Goal: Task Accomplishment & Management: Use online tool/utility

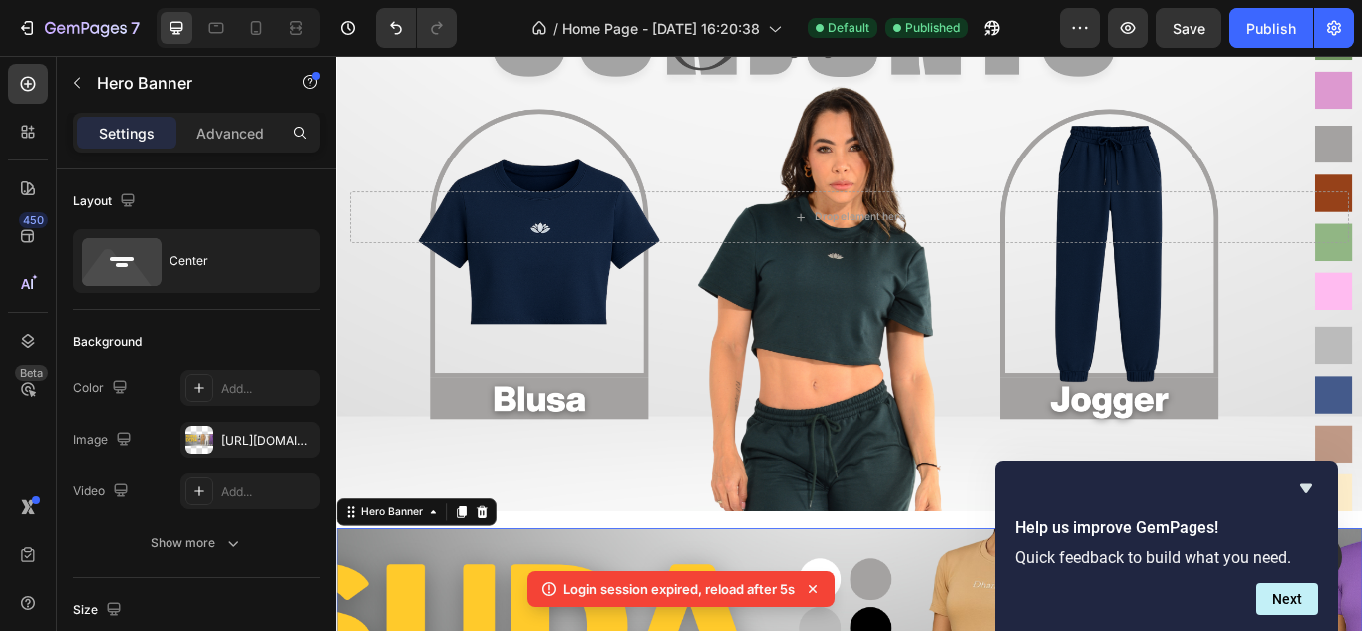
scroll to position [1514, 0]
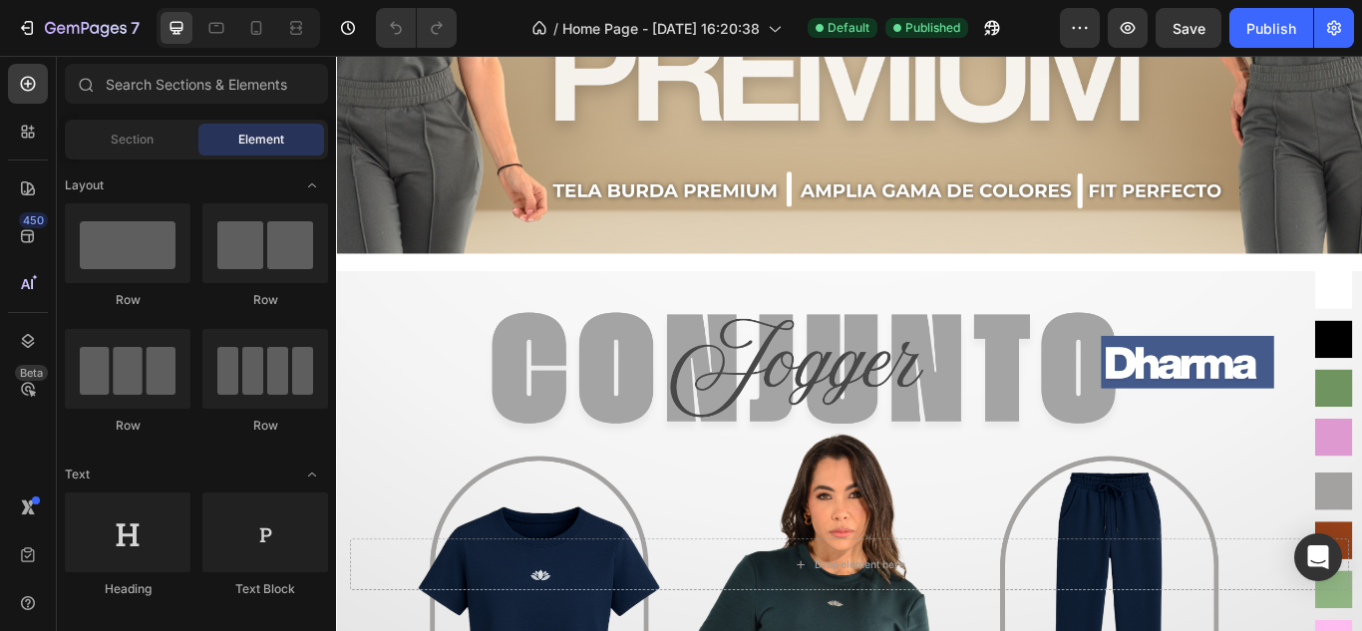
scroll to position [1223, 0]
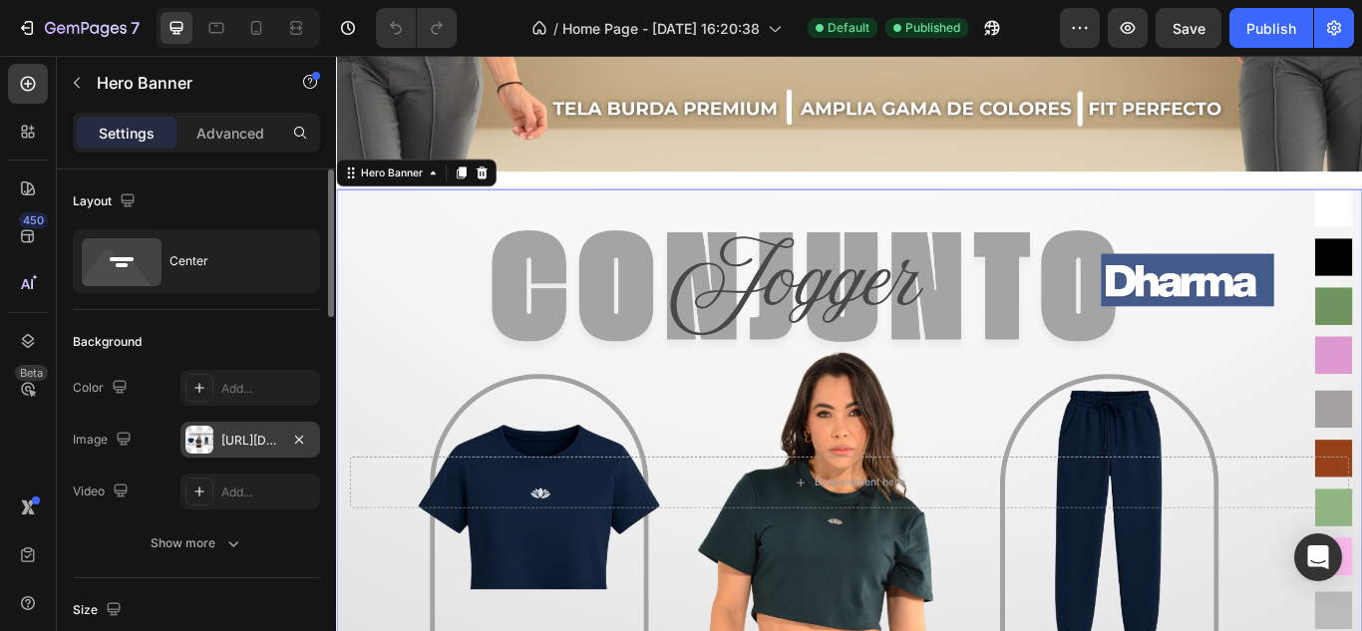
click at [201, 442] on div at bounding box center [199, 440] width 28 height 28
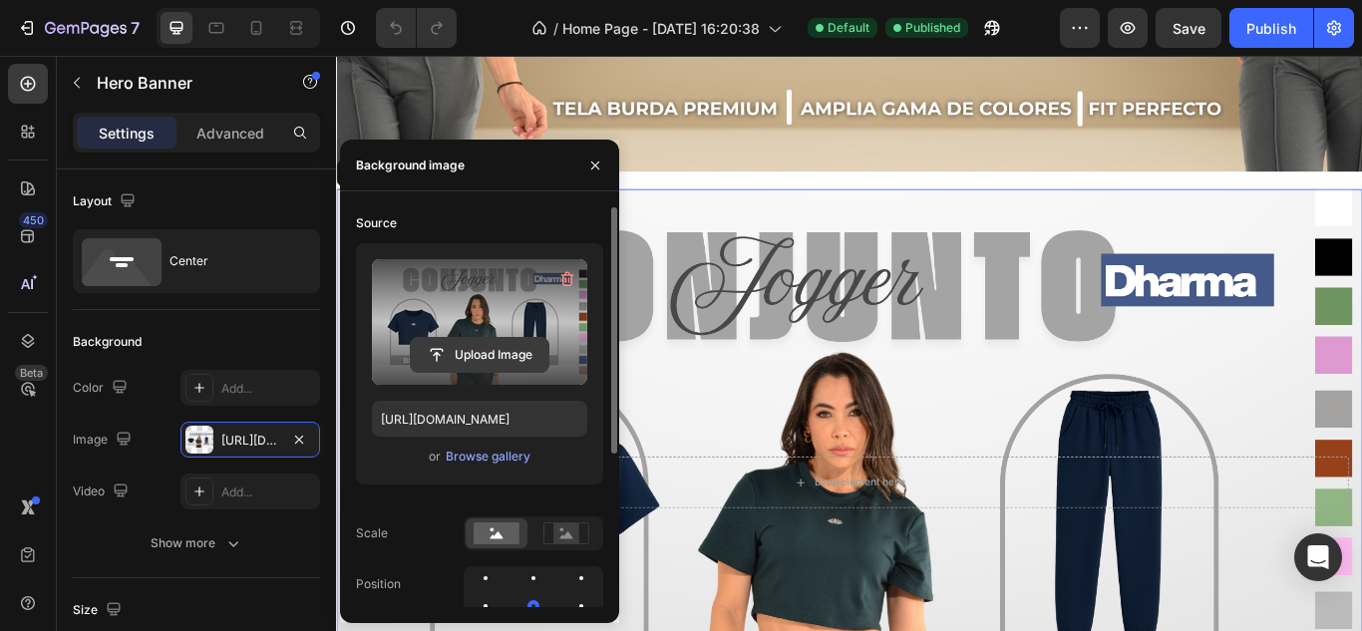
click at [426, 351] on input "file" at bounding box center [480, 355] width 138 height 34
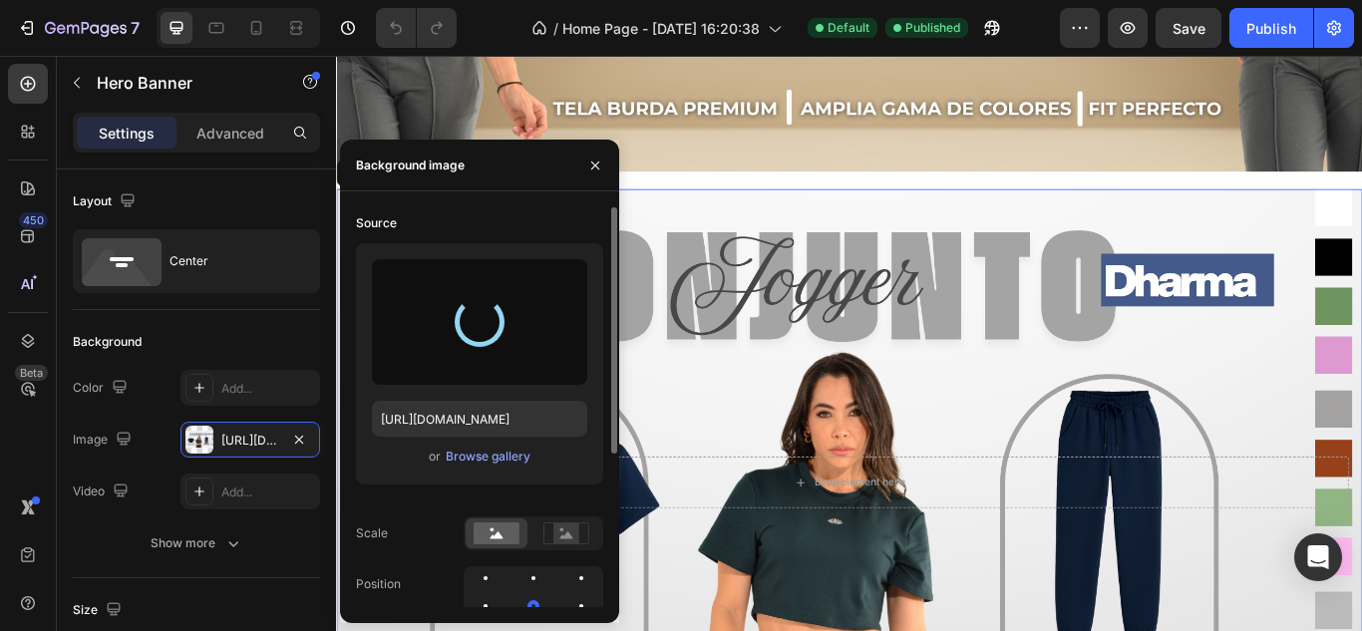
type input "[URL][DOMAIN_NAME]"
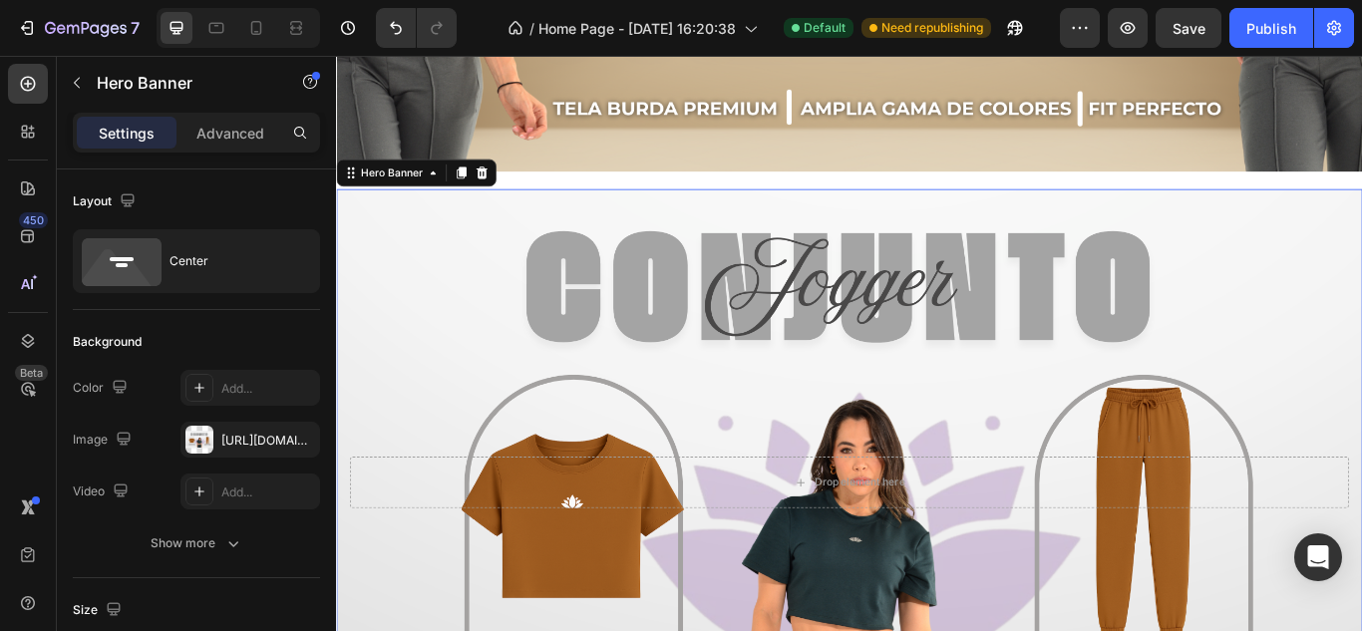
click at [806, 442] on div "Background Image" at bounding box center [934, 554] width 1196 height 686
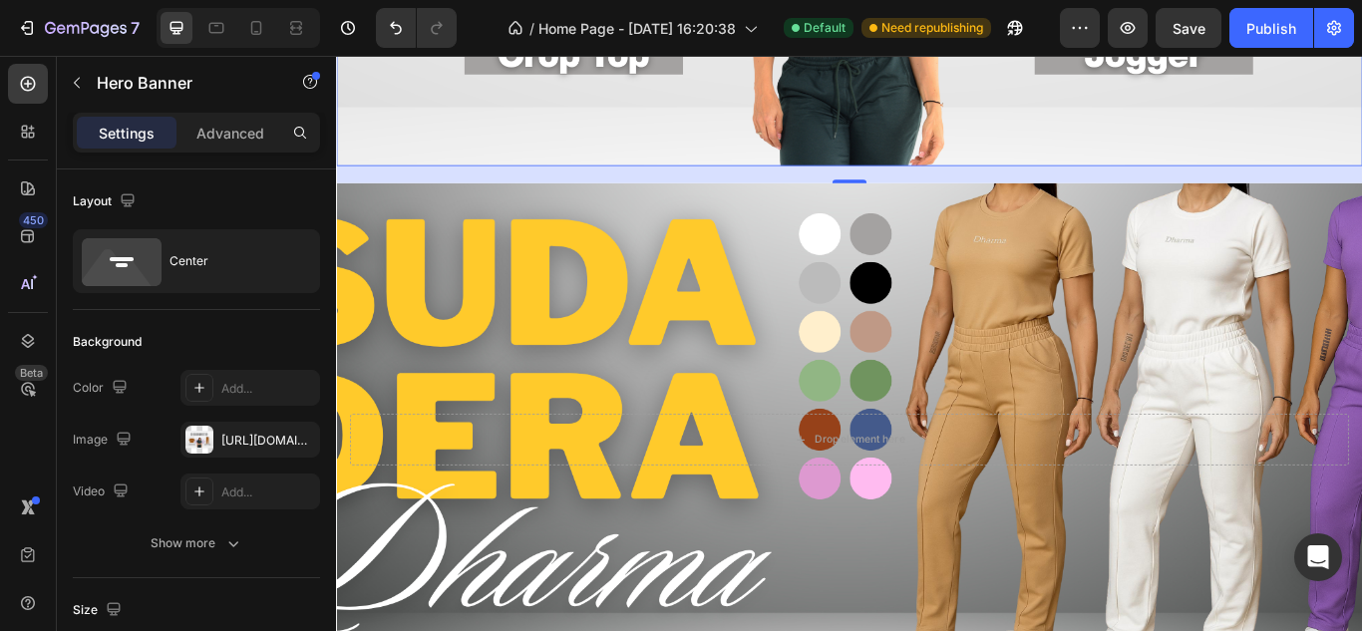
scroll to position [1941, 0]
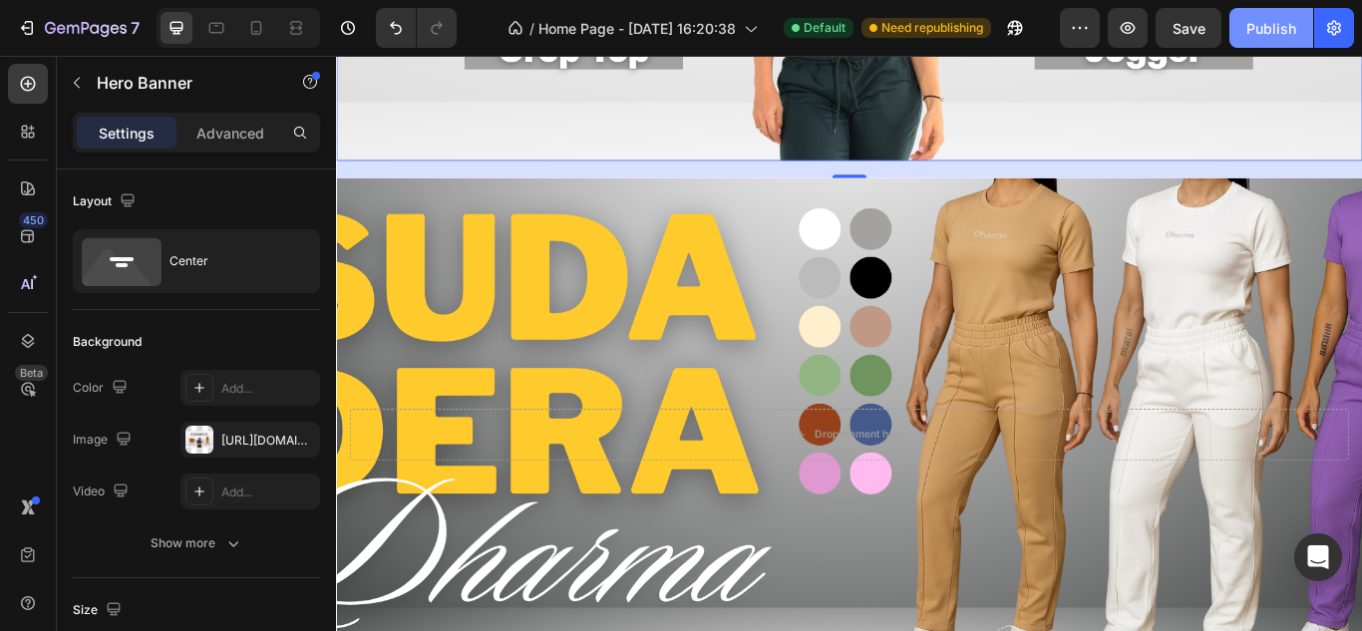
click at [1252, 38] on div "Publish" at bounding box center [1271, 28] width 50 height 21
